Goal: Task Accomplishment & Management: Complete application form

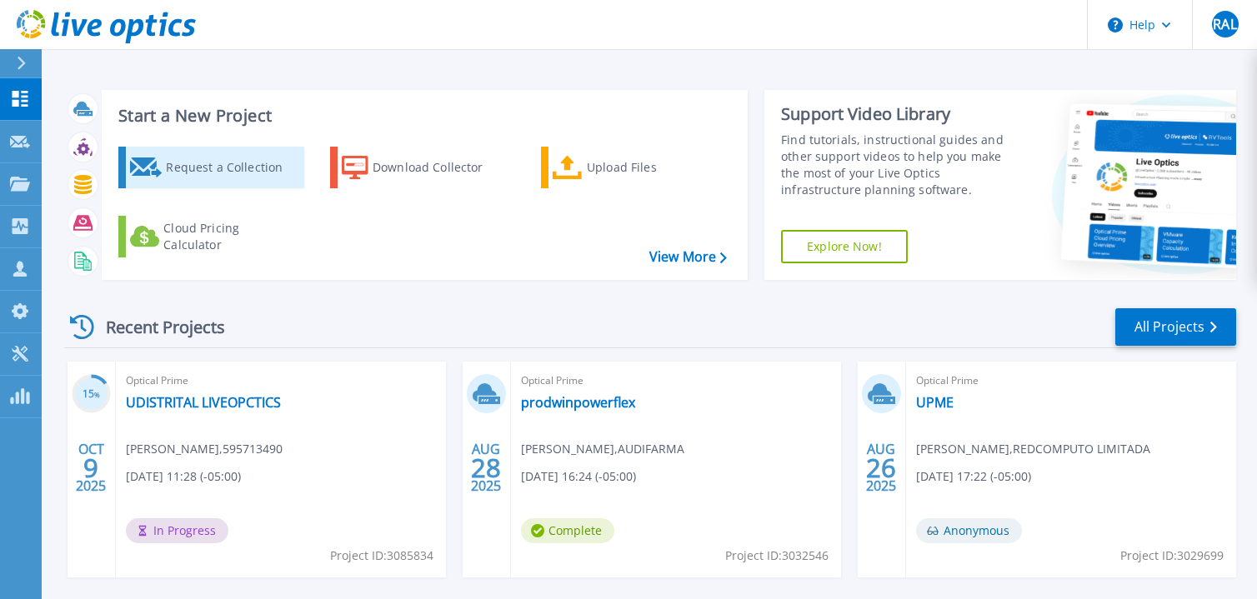
click at [164, 154] on link "Request a Collection" at bounding box center [211, 168] width 186 height 42
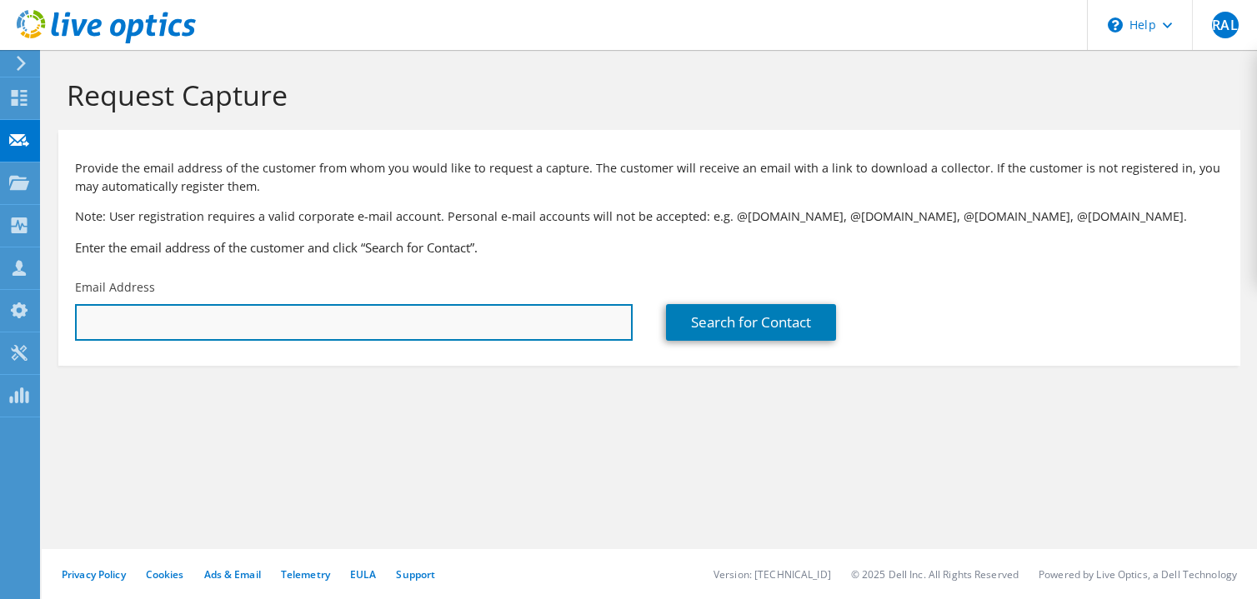
click at [247, 313] on input "text" at bounding box center [353, 322] width 557 height 37
paste input "[EMAIL_ADDRESS][PERSON_NAME][DOMAIN_NAME]"
type input "[EMAIL_ADDRESS][PERSON_NAME][DOMAIN_NAME]"
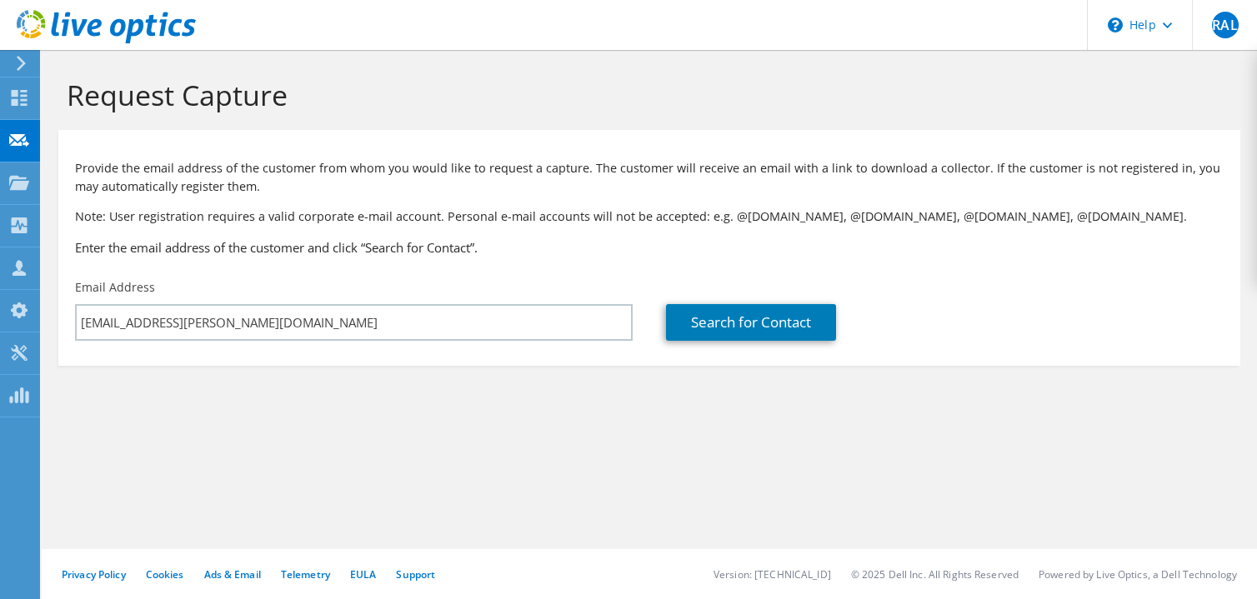
click at [616, 499] on div "Request Capture Provide the email address of the customer from whom you would l…" at bounding box center [649, 324] width 1215 height 549
click at [781, 327] on link "Search for Contact" at bounding box center [751, 322] width 170 height 37
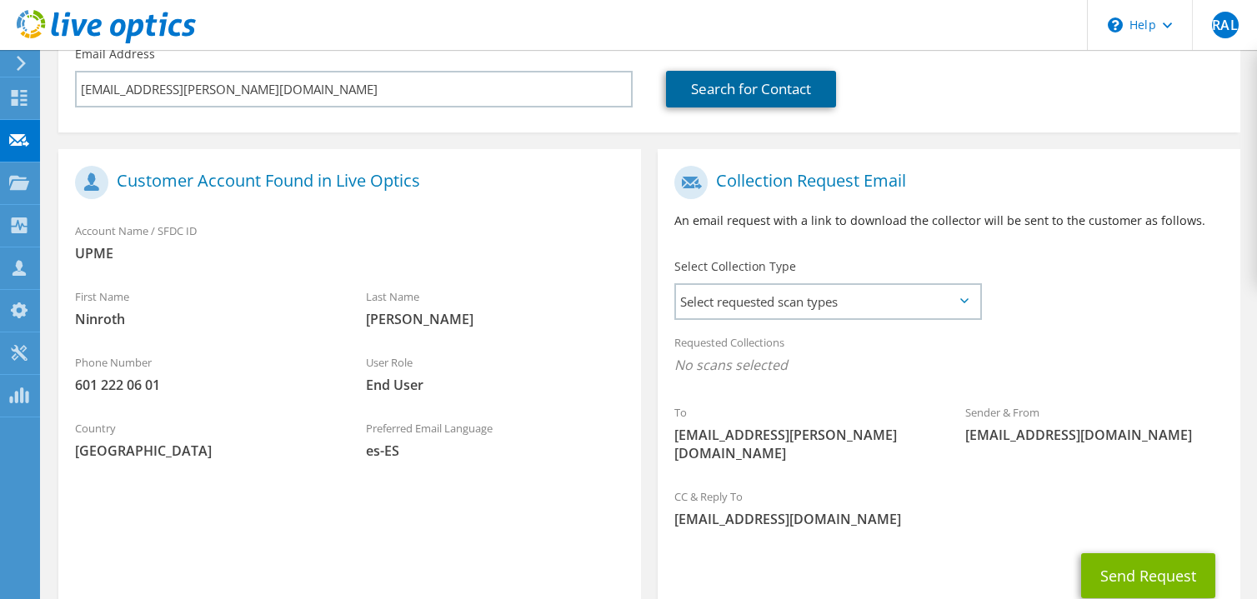
scroll to position [312, 0]
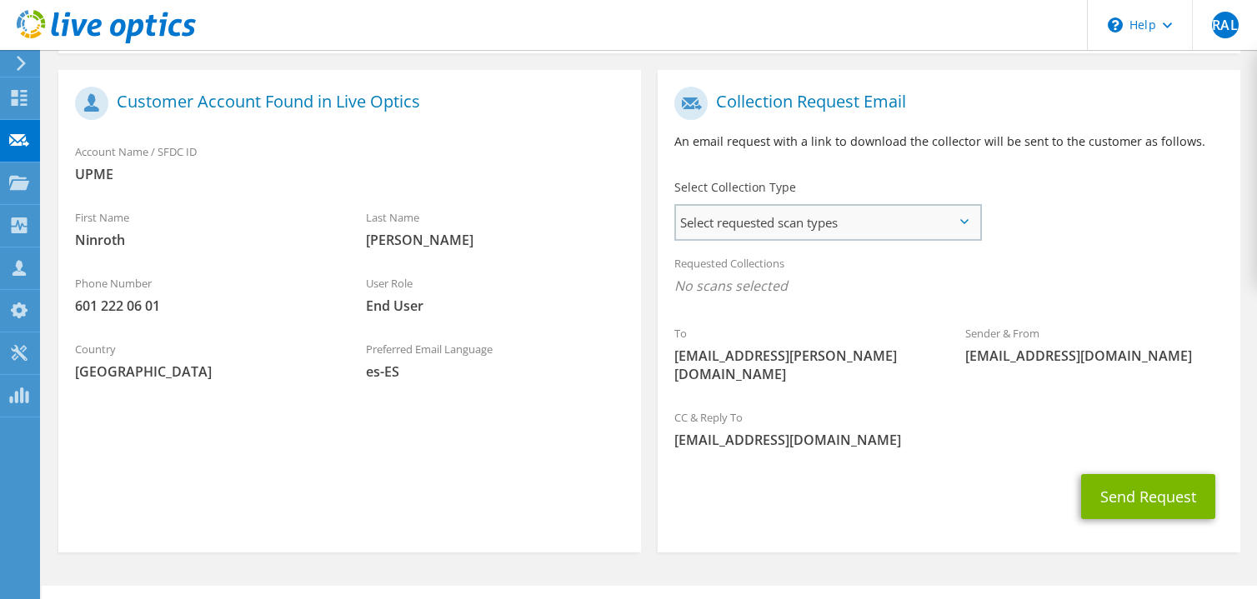
click at [928, 225] on span "Select requested scan types" at bounding box center [827, 222] width 303 height 33
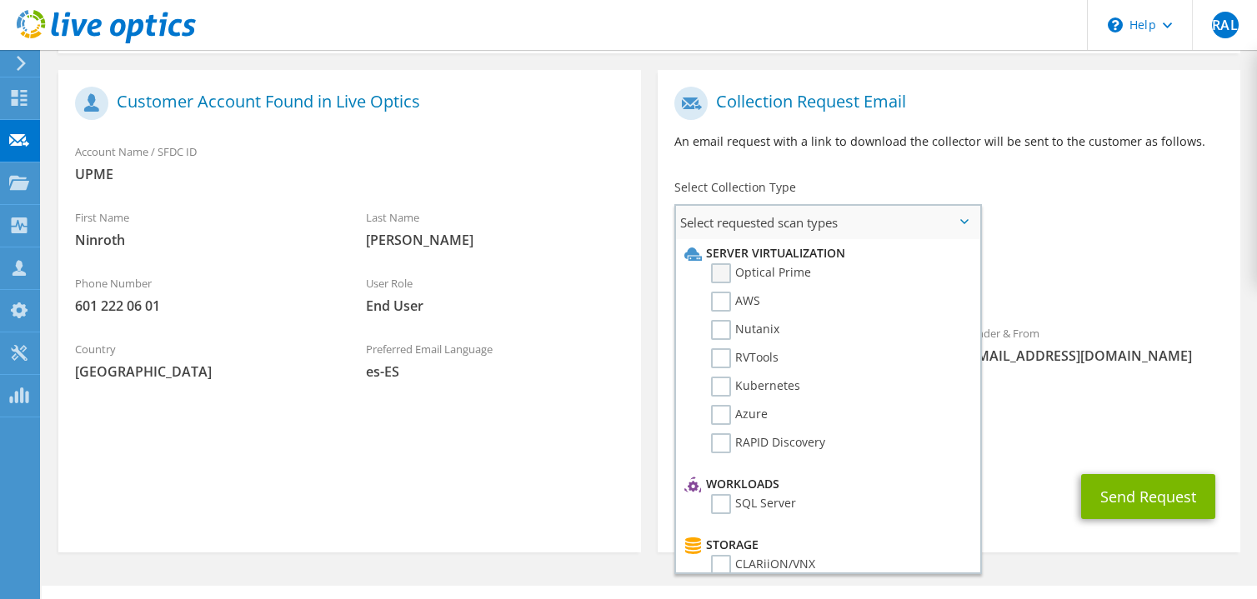
click at [716, 270] on label "Optical Prime" at bounding box center [761, 273] width 100 height 20
click at [0, 0] on input "Optical Prime" at bounding box center [0, 0] width 0 height 0
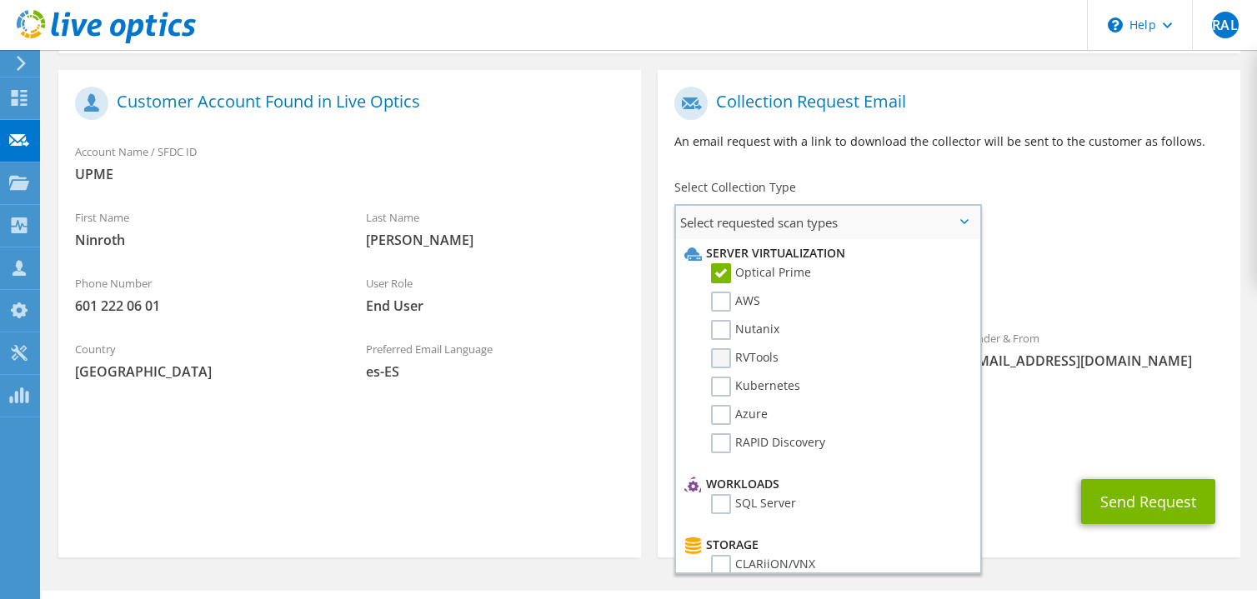
click at [720, 351] on label "RVTools" at bounding box center [744, 358] width 67 height 20
click at [0, 0] on input "RVTools" at bounding box center [0, 0] width 0 height 0
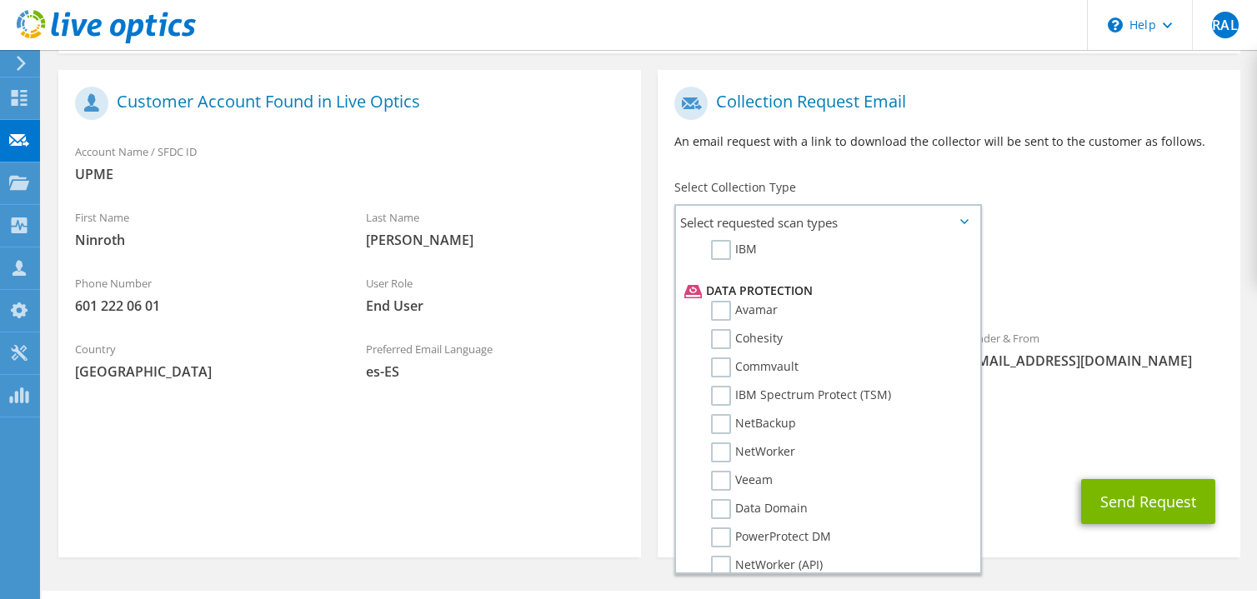
scroll to position [770, 0]
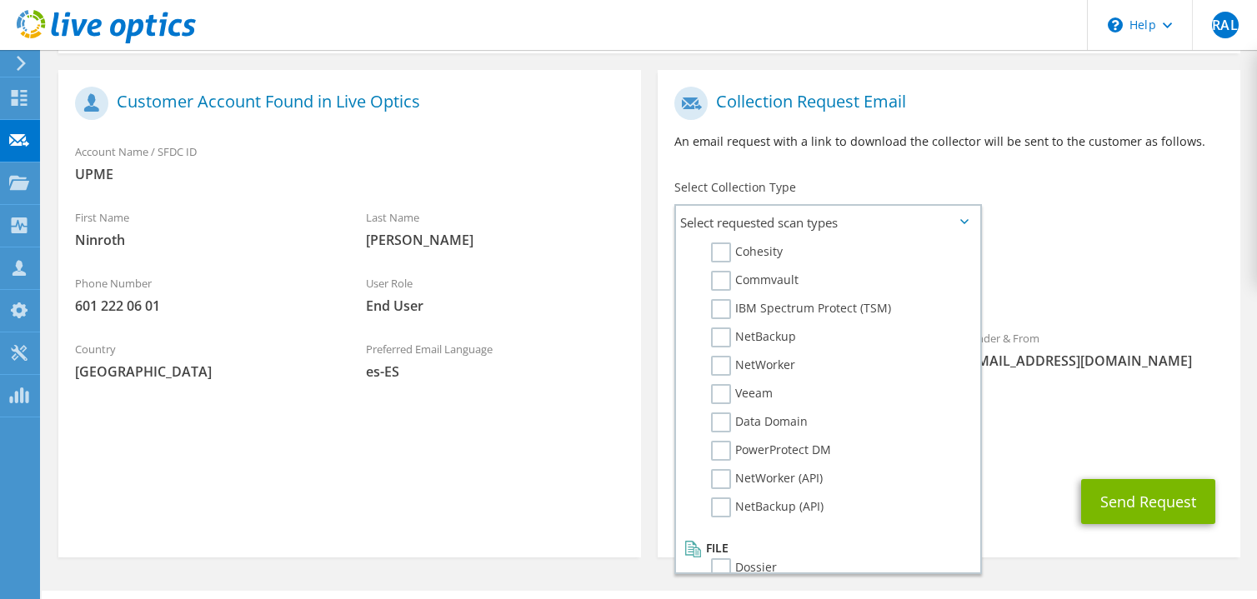
click at [1111, 249] on div "Requested Collections No scans selected Optical Prime RVTools" at bounding box center [948, 279] width 582 height 67
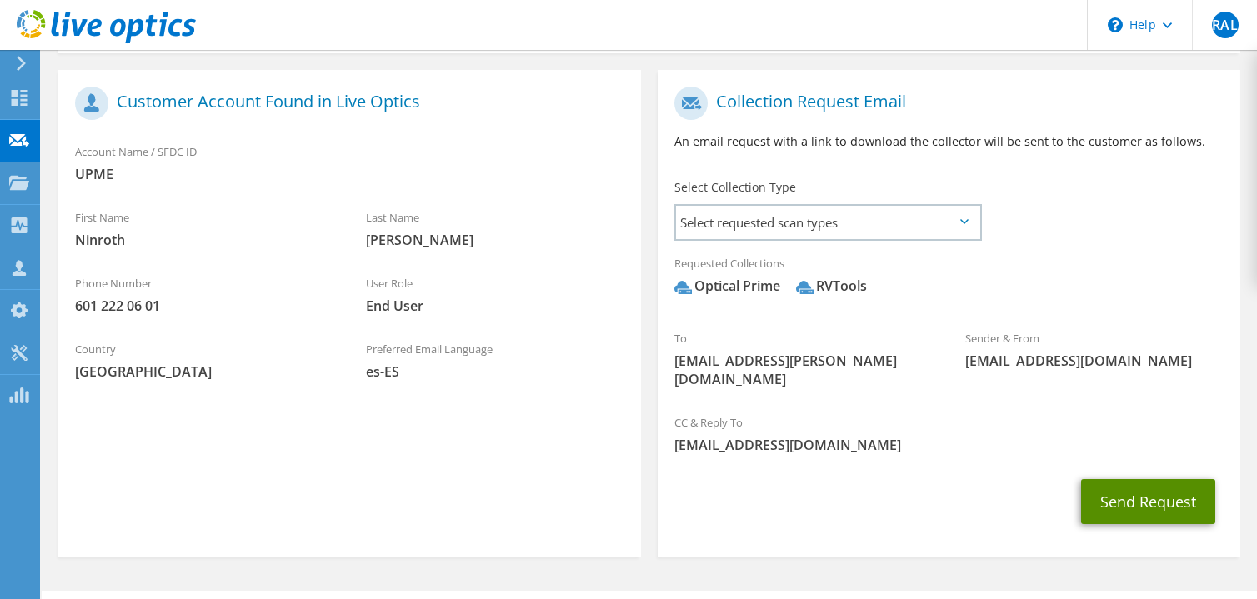
click at [1170, 479] on button "Send Request" at bounding box center [1148, 501] width 134 height 45
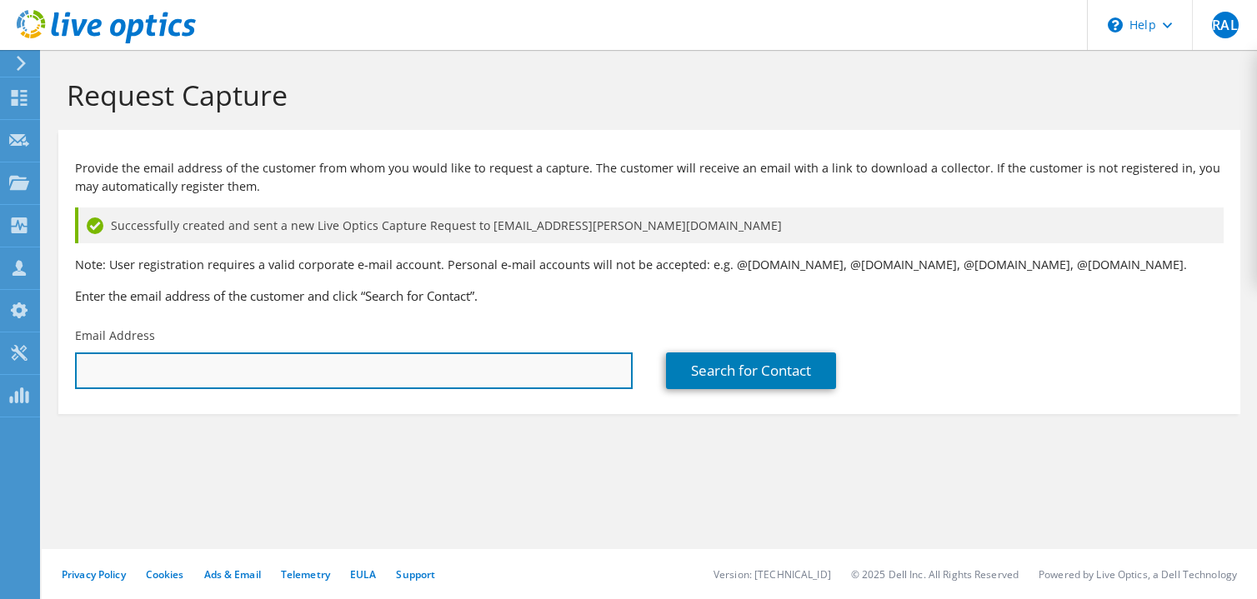
click at [395, 368] on input "text" at bounding box center [353, 370] width 557 height 37
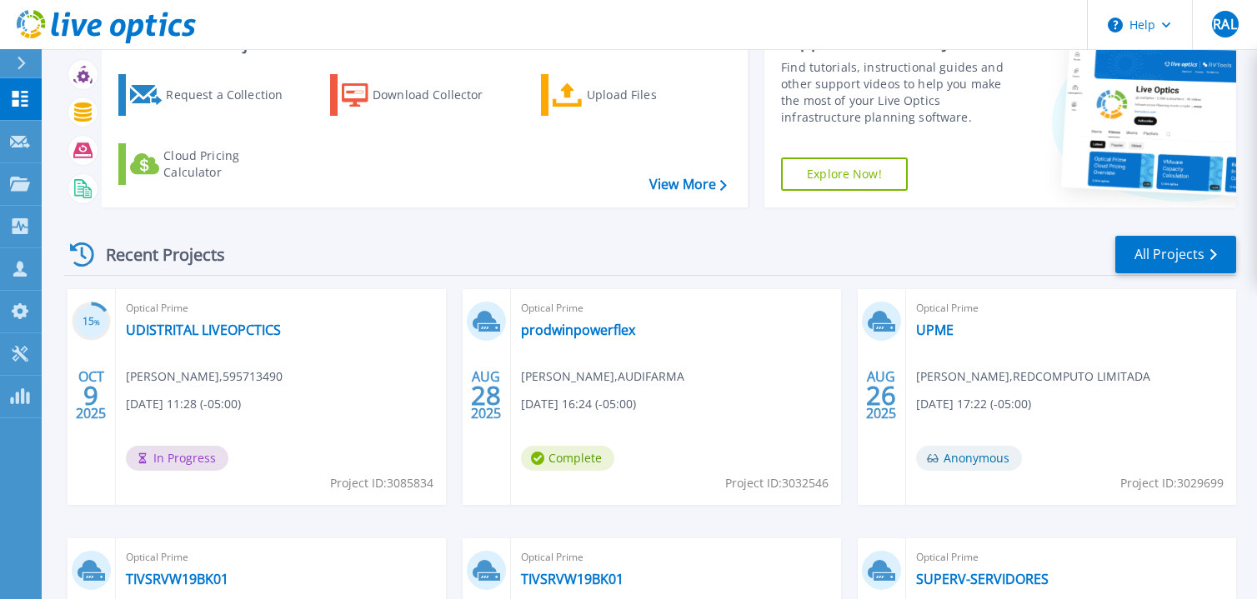
scroll to position [103, 0]
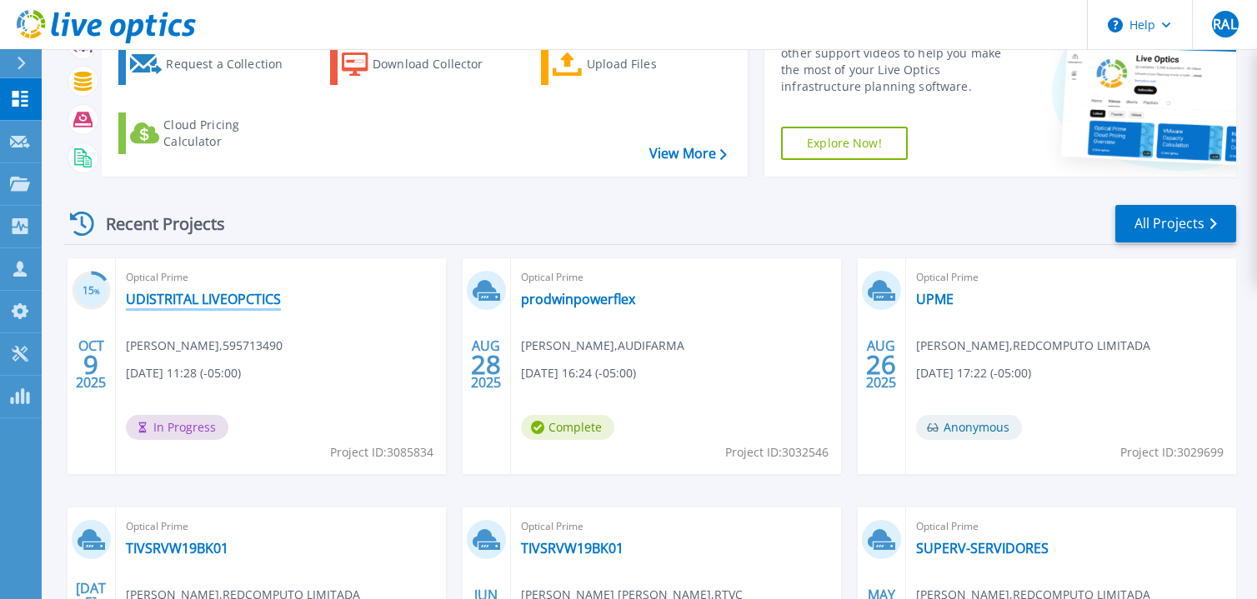
click at [242, 299] on link "UDISTRITAL LIVEOPCTICS" at bounding box center [203, 299] width 155 height 17
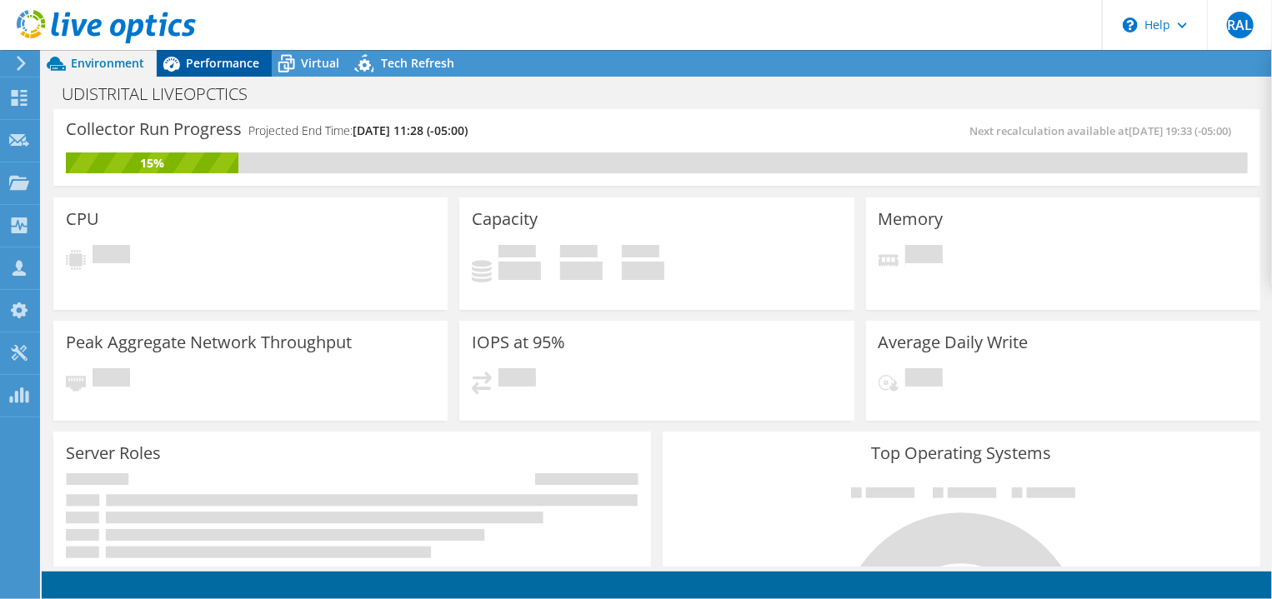
click at [230, 61] on span "Performance" at bounding box center [222, 63] width 73 height 16
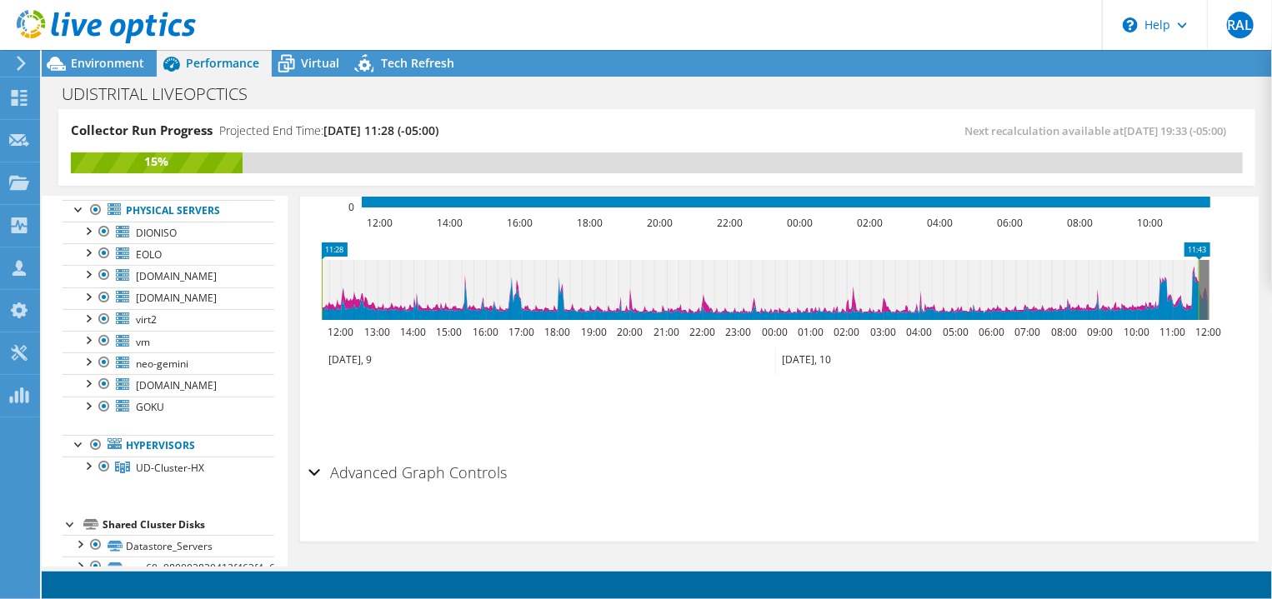
scroll to position [127, 0]
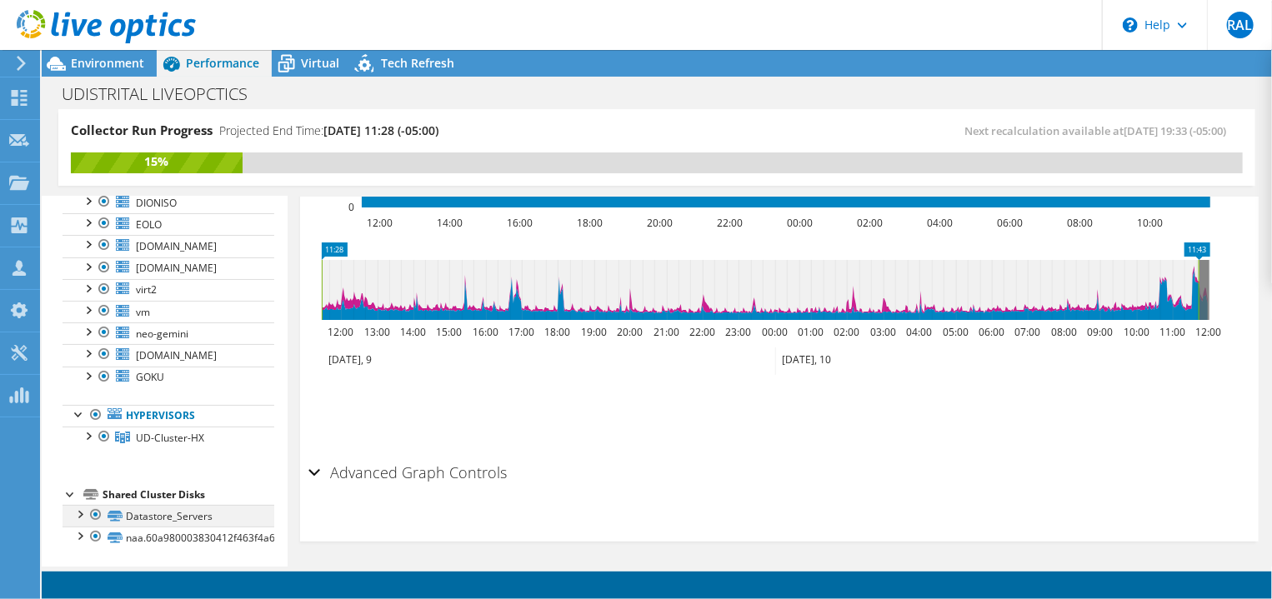
click at [86, 515] on div at bounding box center [79, 513] width 17 height 17
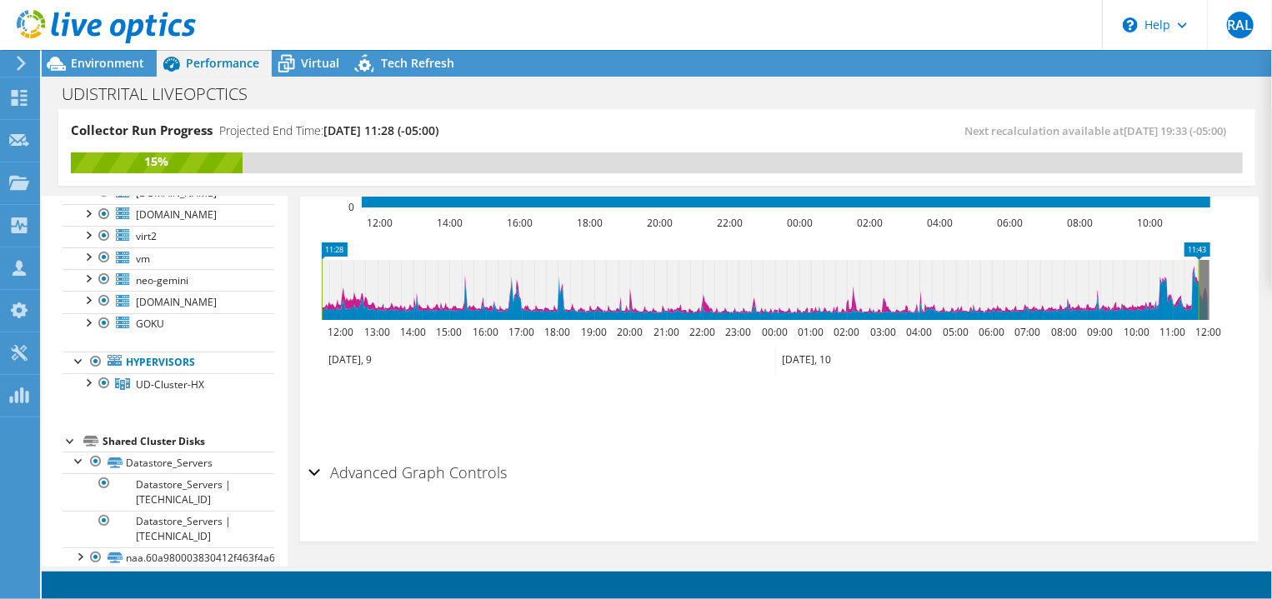
scroll to position [200, 0]
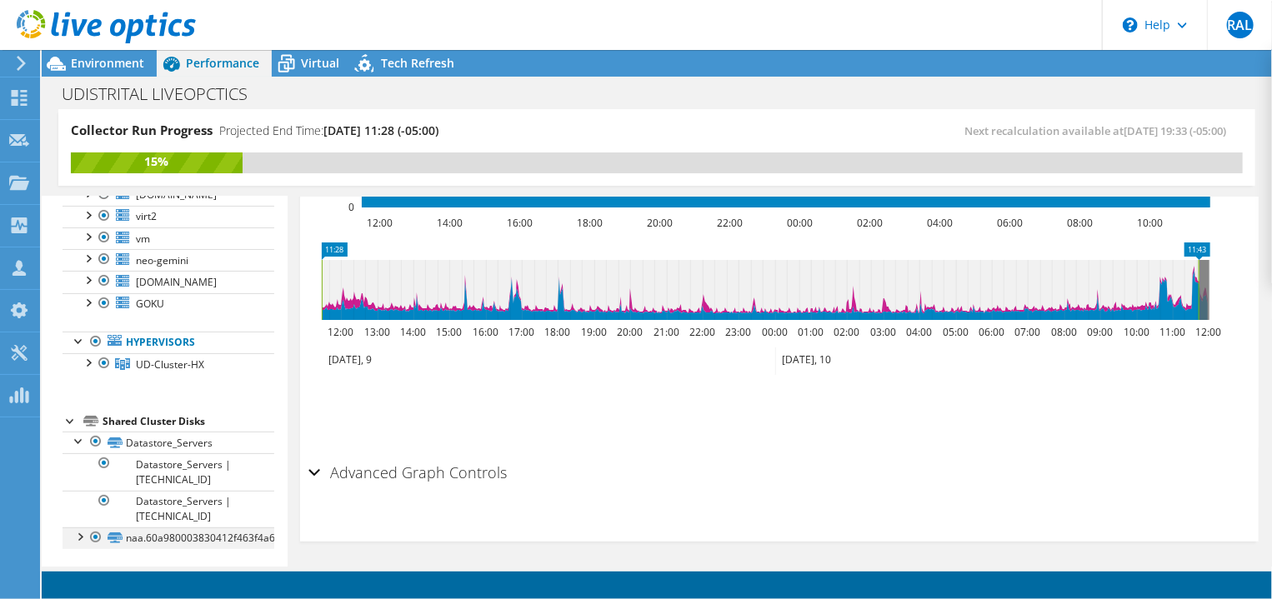
click at [81, 534] on div at bounding box center [79, 535] width 17 height 17
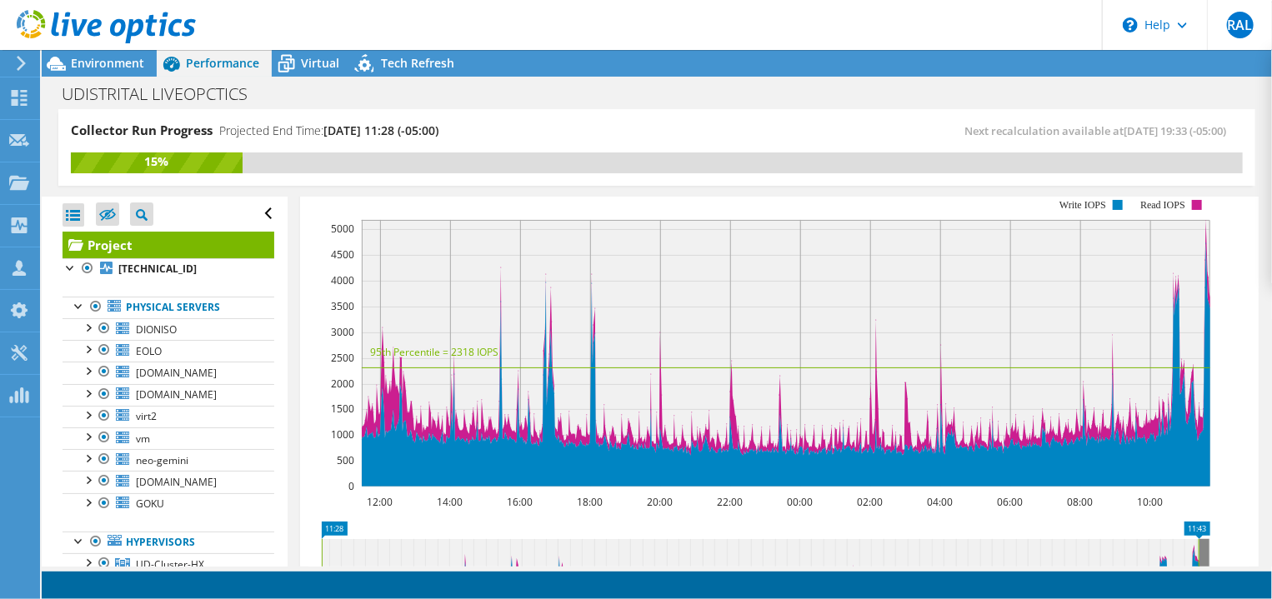
scroll to position [270, 0]
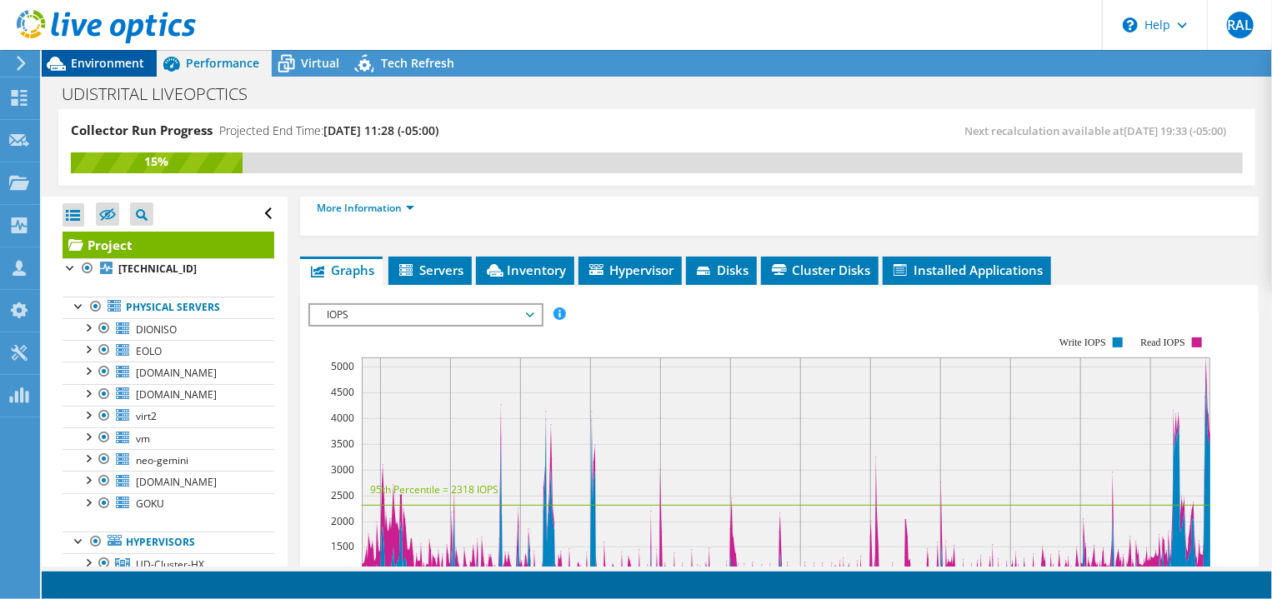
click at [87, 66] on span "Environment" at bounding box center [107, 63] width 73 height 16
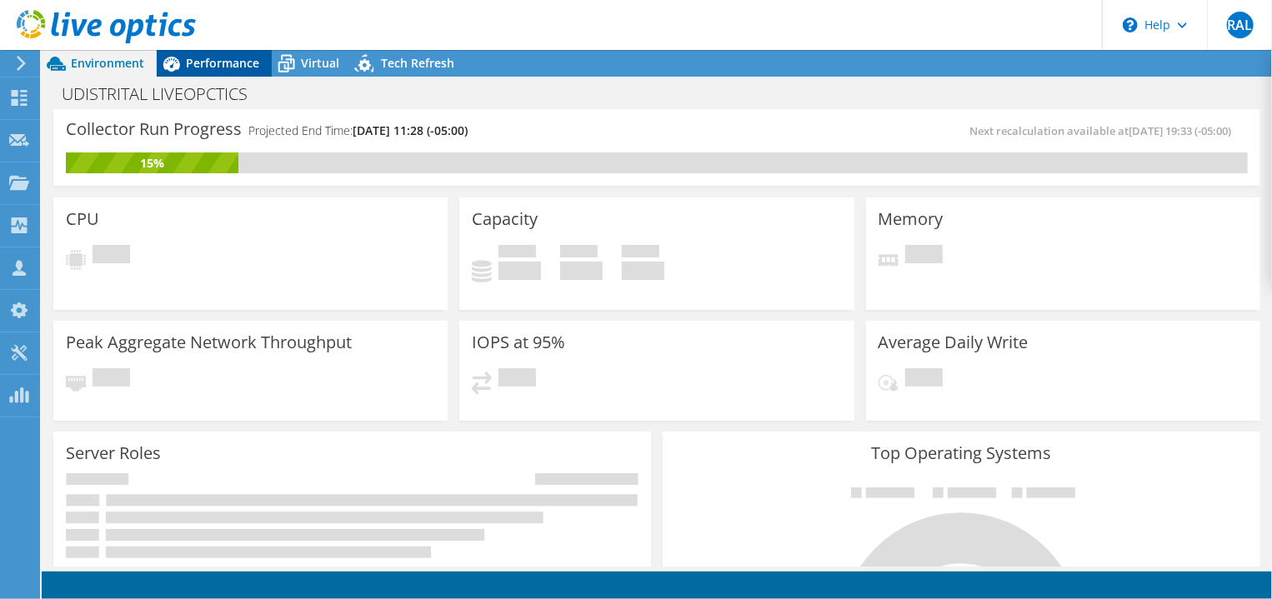
click at [205, 67] on span "Performance" at bounding box center [222, 63] width 73 height 16
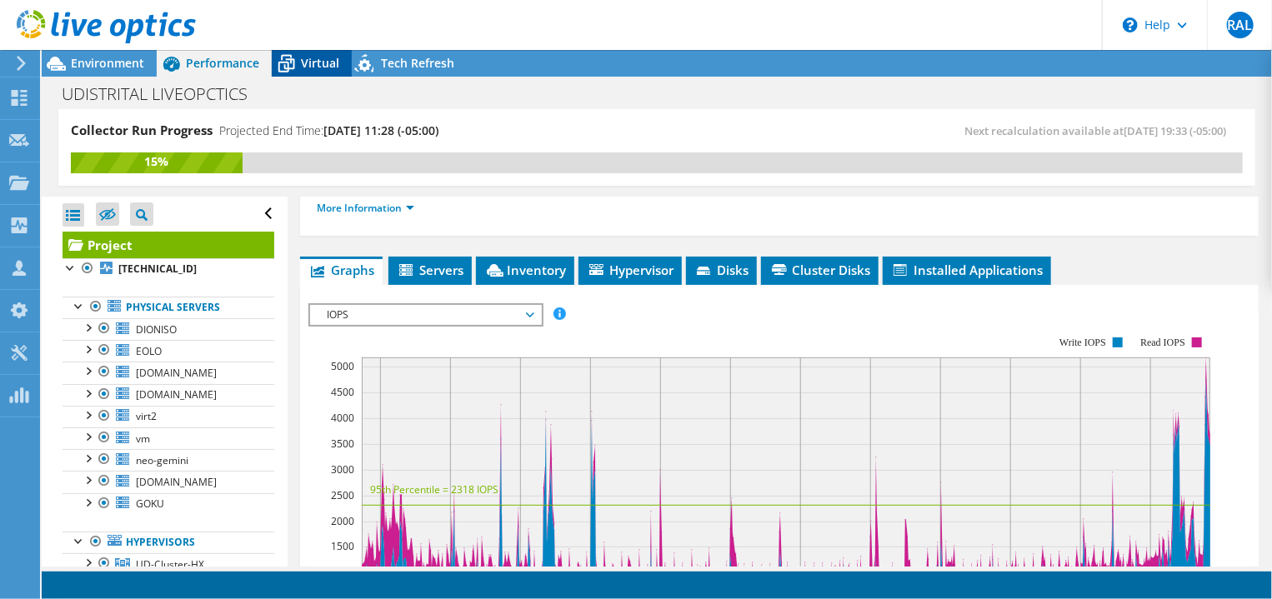
click at [302, 64] on span "Virtual" at bounding box center [320, 63] width 38 height 16
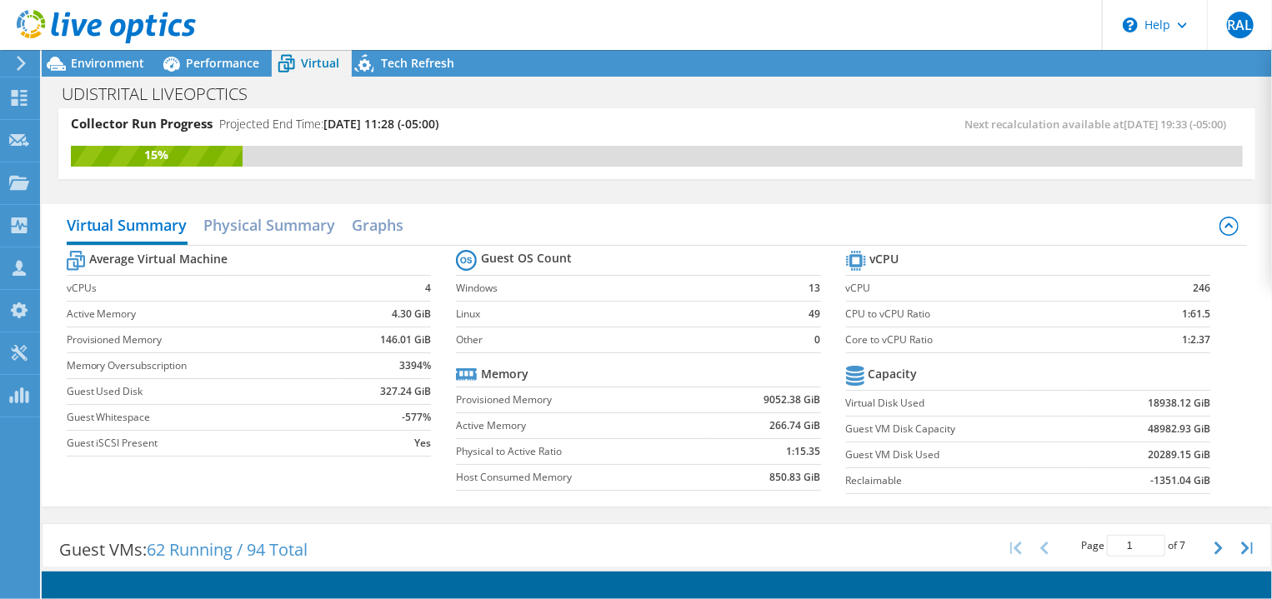
scroll to position [0, 0]
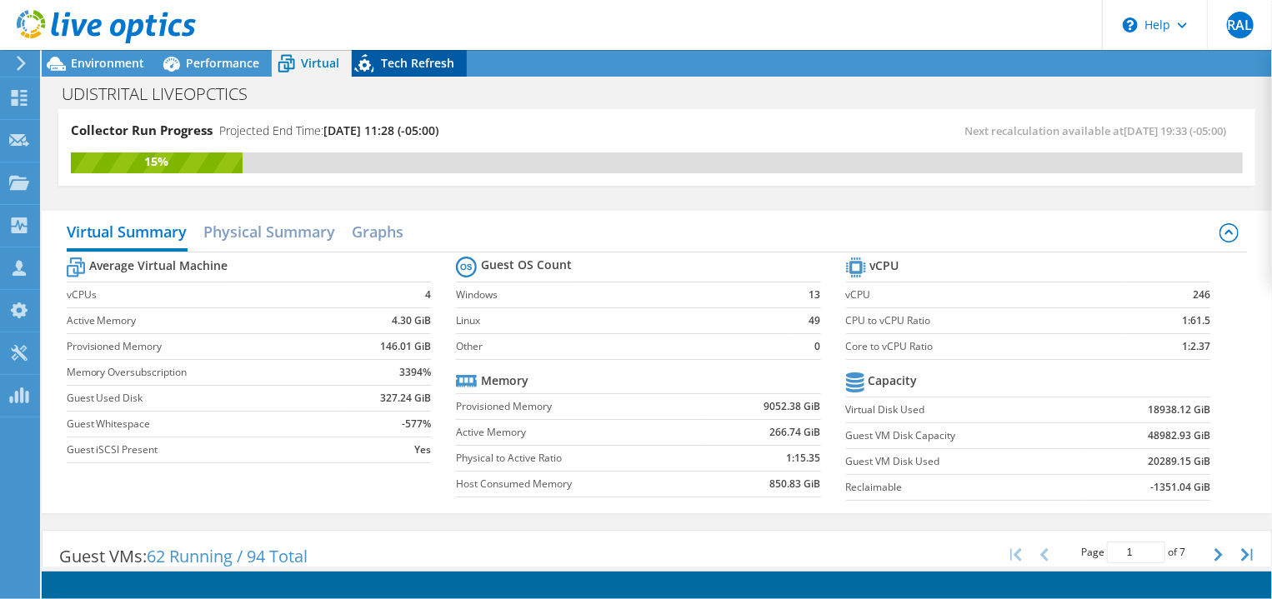
click at [419, 67] on span "Tech Refresh" at bounding box center [417, 63] width 73 height 16
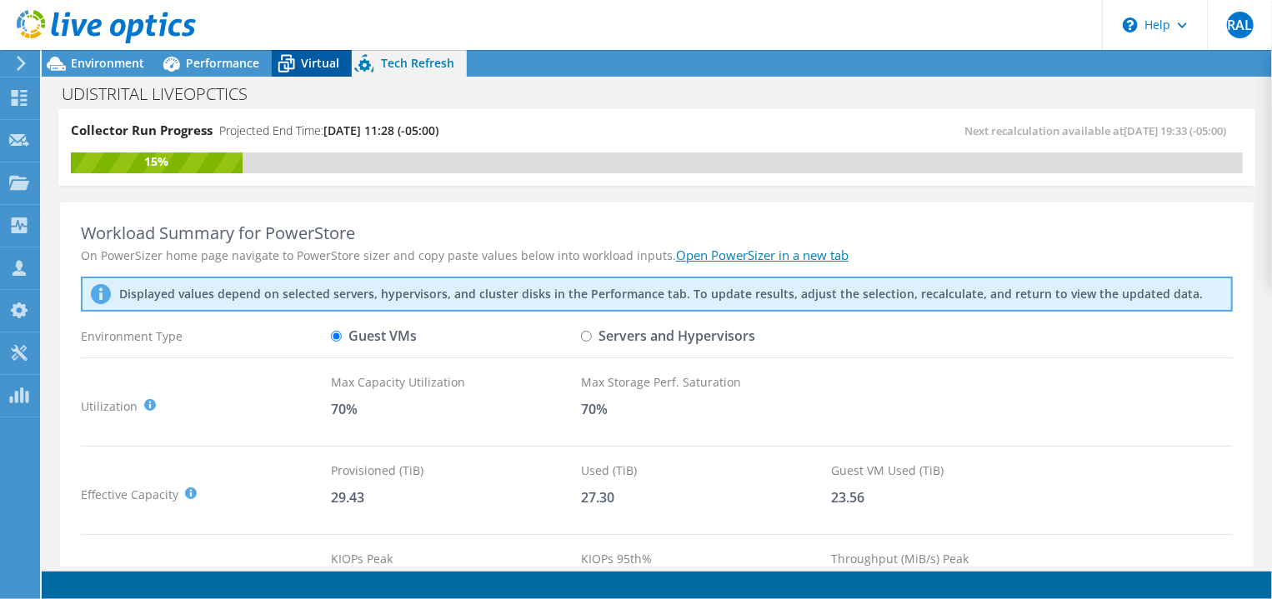
click at [312, 64] on span "Virtual" at bounding box center [320, 63] width 38 height 16
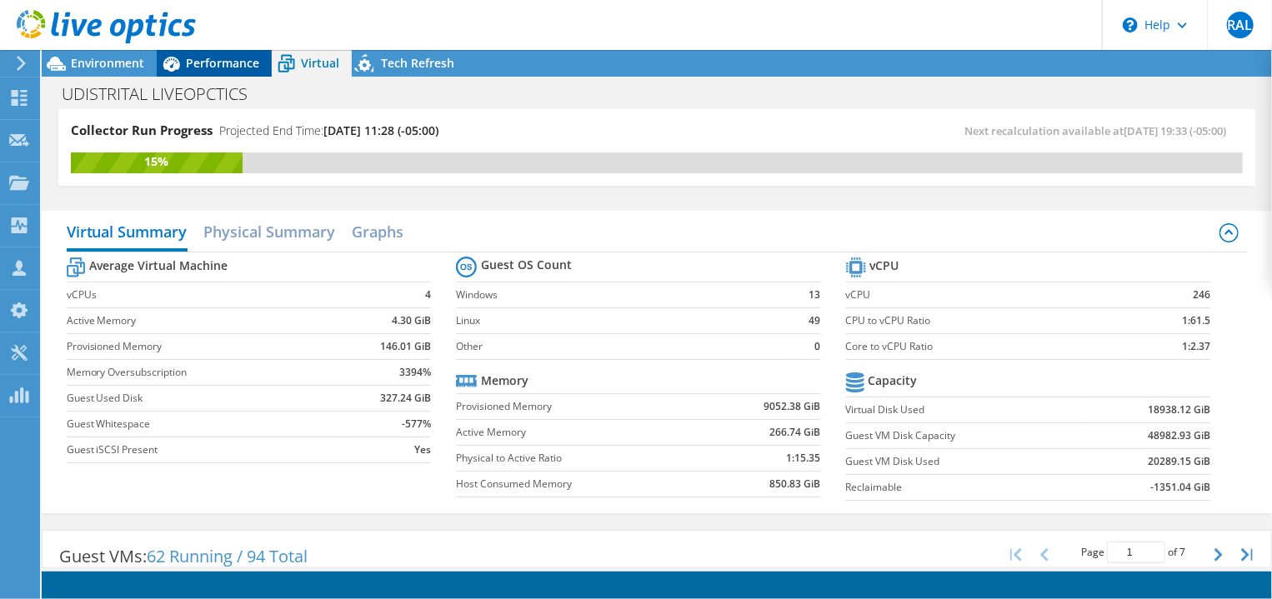
click at [215, 59] on span "Performance" at bounding box center [222, 63] width 73 height 16
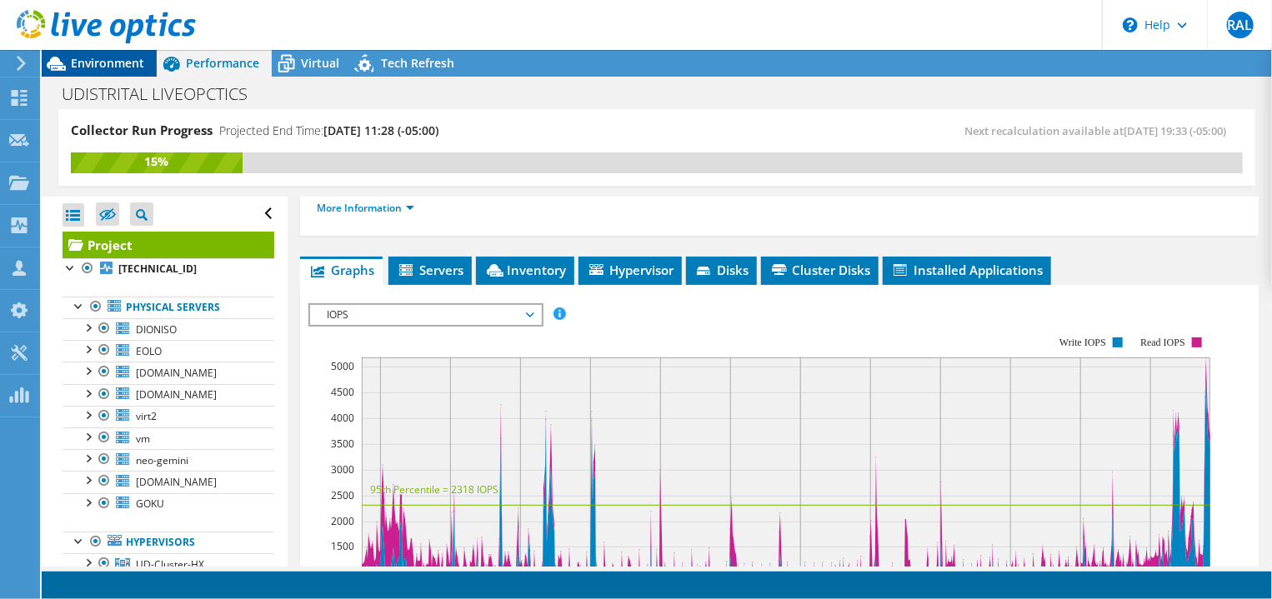
click at [105, 64] on span "Environment" at bounding box center [107, 63] width 73 height 16
